Goal: Transaction & Acquisition: Purchase product/service

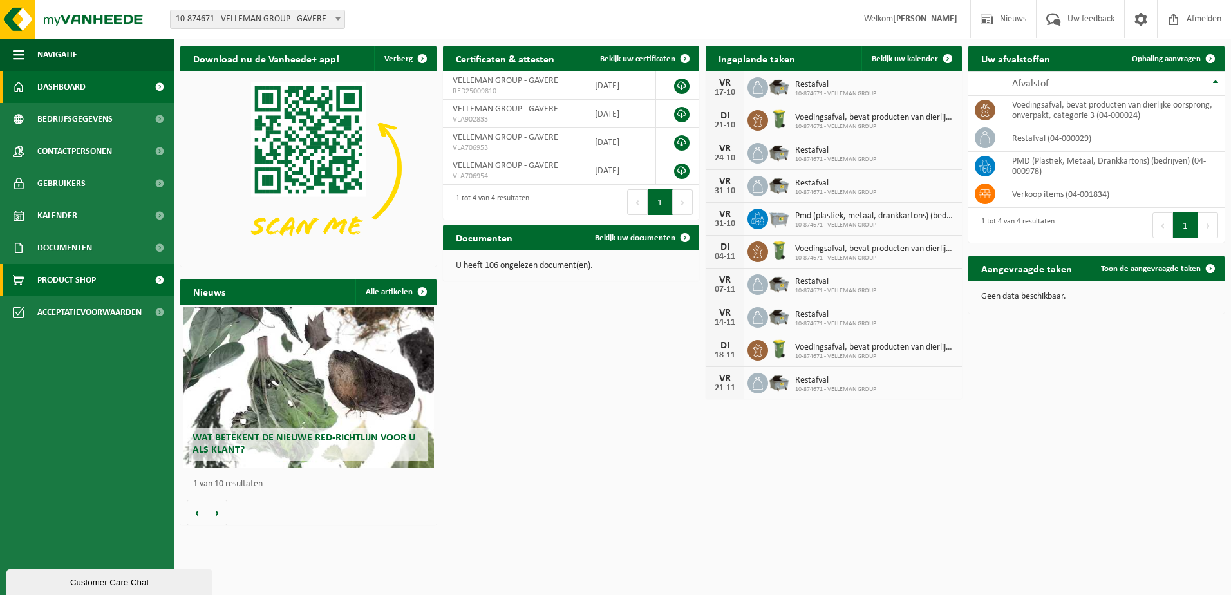
click at [77, 273] on span "Product Shop" at bounding box center [66, 280] width 59 height 32
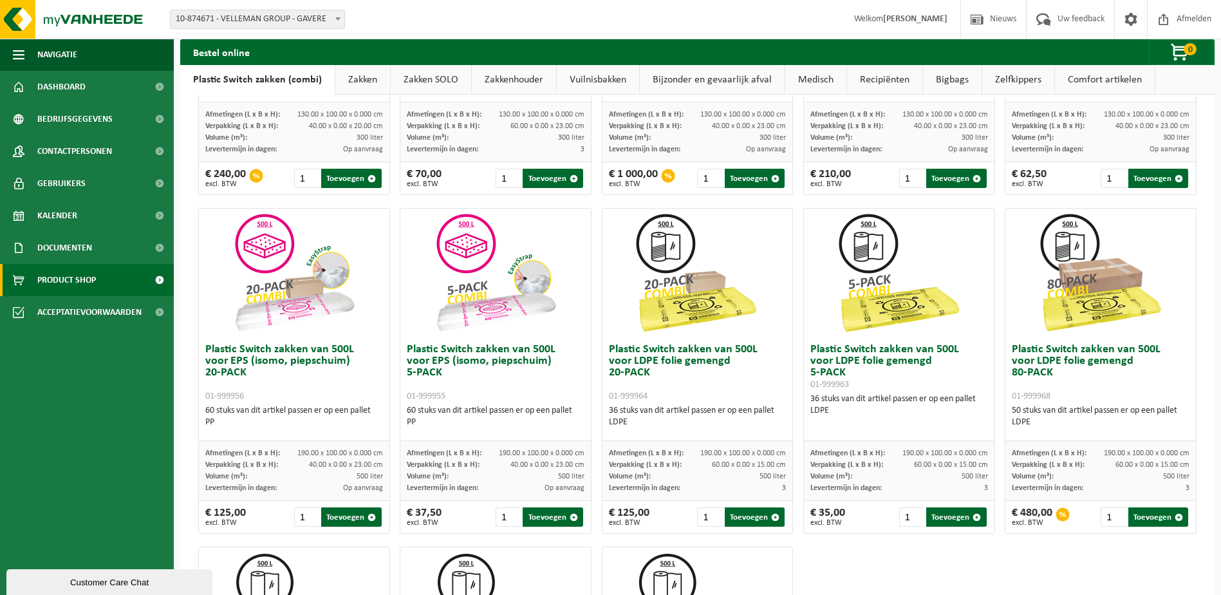
scroll to position [322, 0]
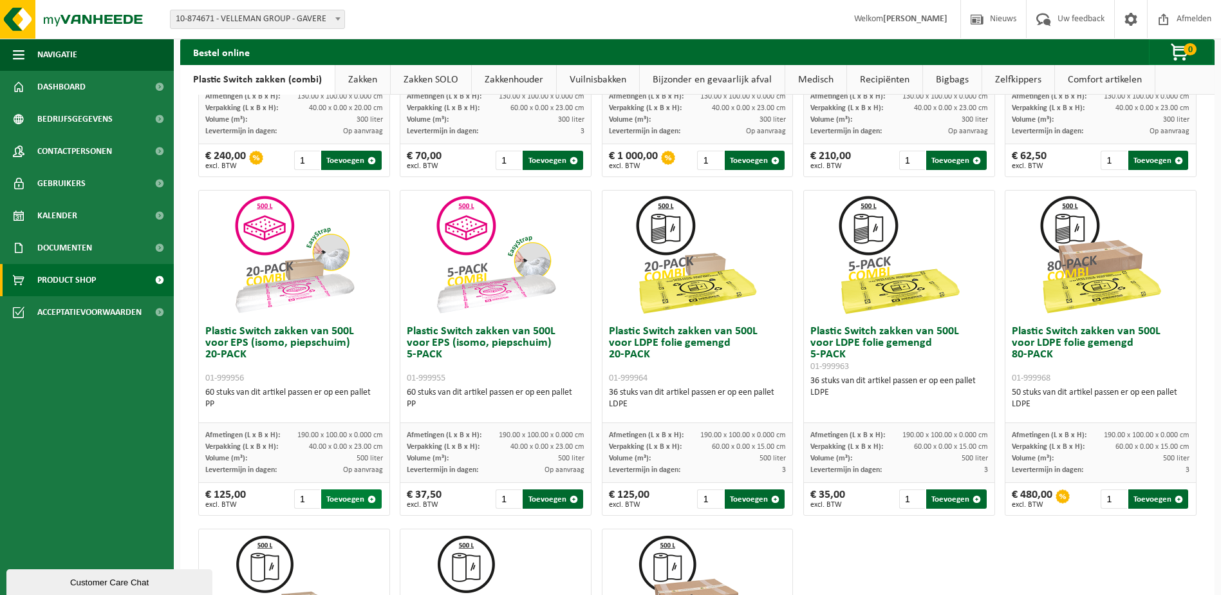
click at [350, 494] on button "Toevoegen" at bounding box center [351, 498] width 60 height 19
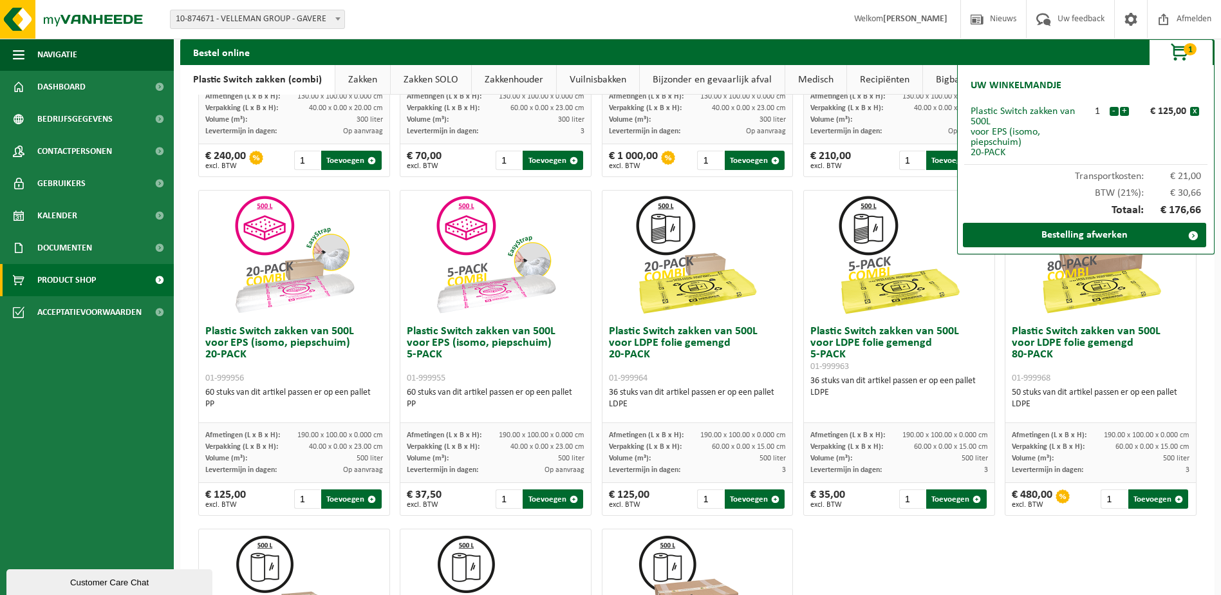
click at [1188, 62] on span "button" at bounding box center [1181, 53] width 64 height 26
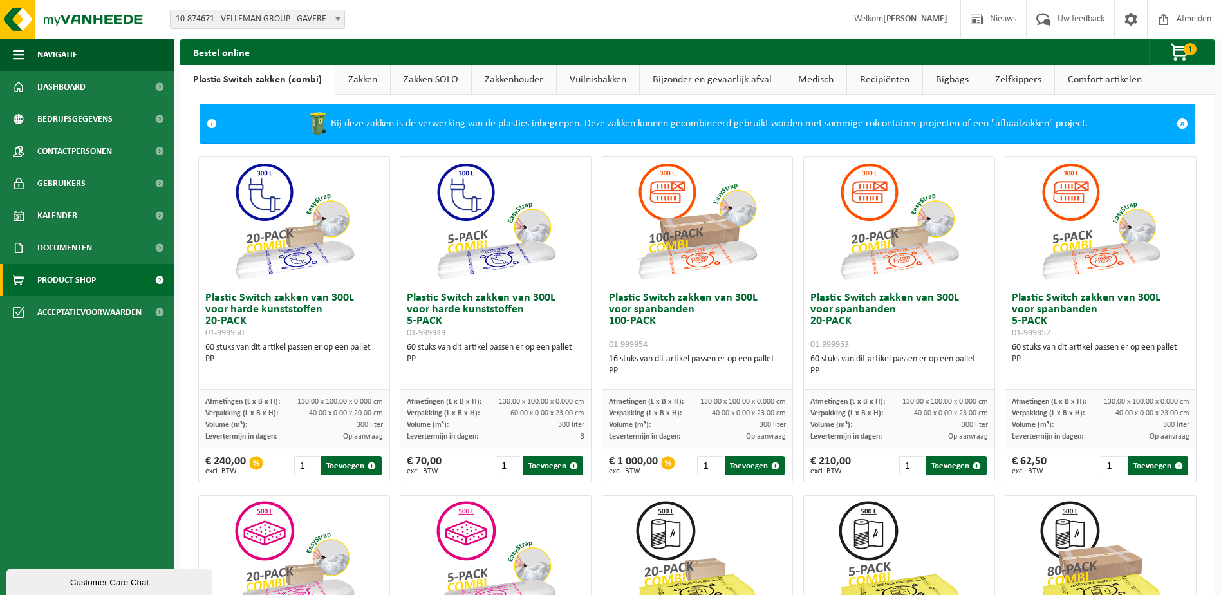
scroll to position [0, 0]
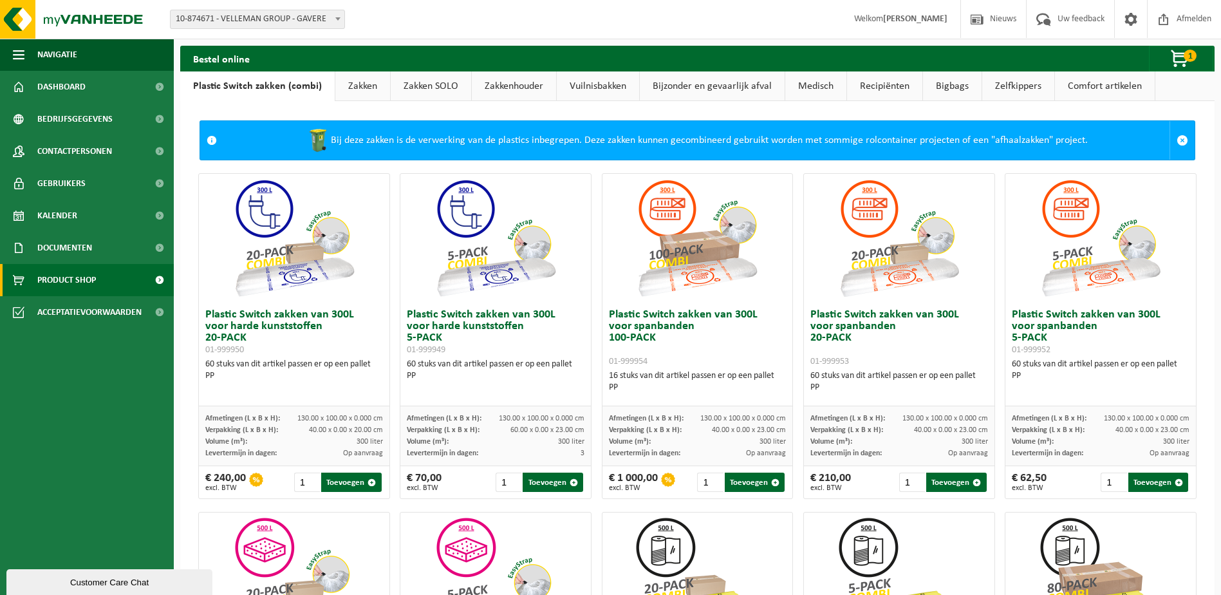
click at [350, 84] on link "Zakken" at bounding box center [362, 86] width 55 height 30
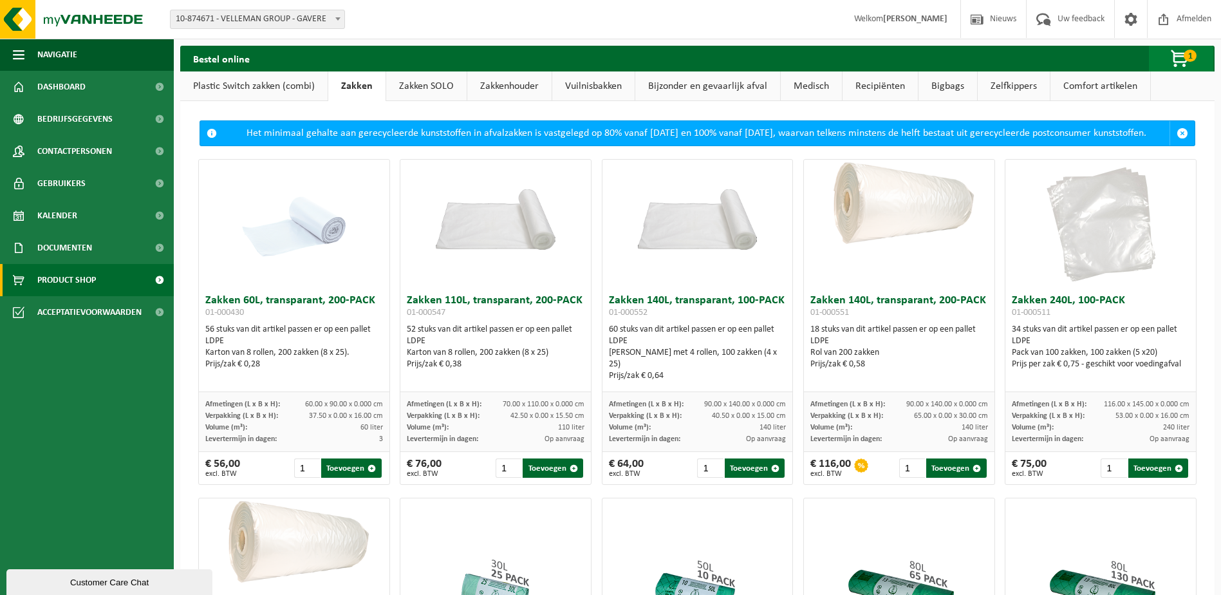
click at [1172, 50] on span "button" at bounding box center [1181, 59] width 64 height 26
